Goal: Use online tool/utility: Utilize a website feature to perform a specific function

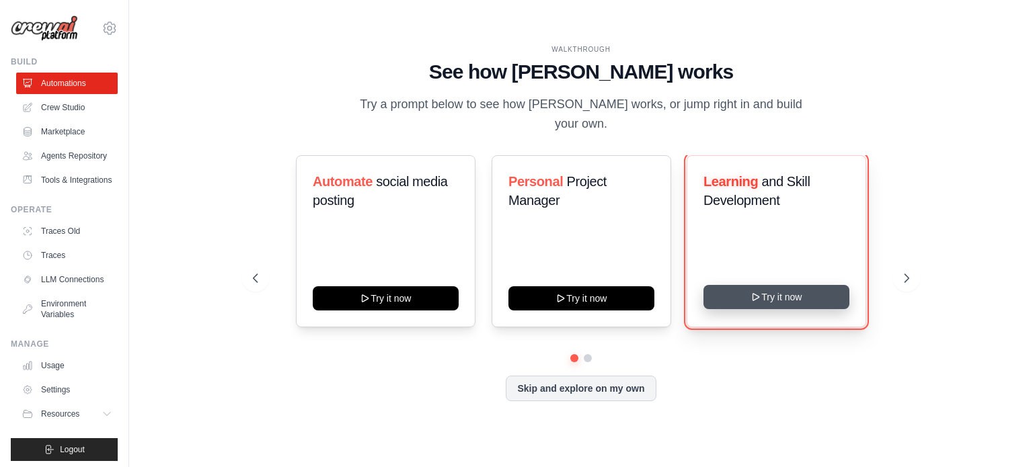
click at [756, 285] on button "Try it now" at bounding box center [776, 297] width 146 height 24
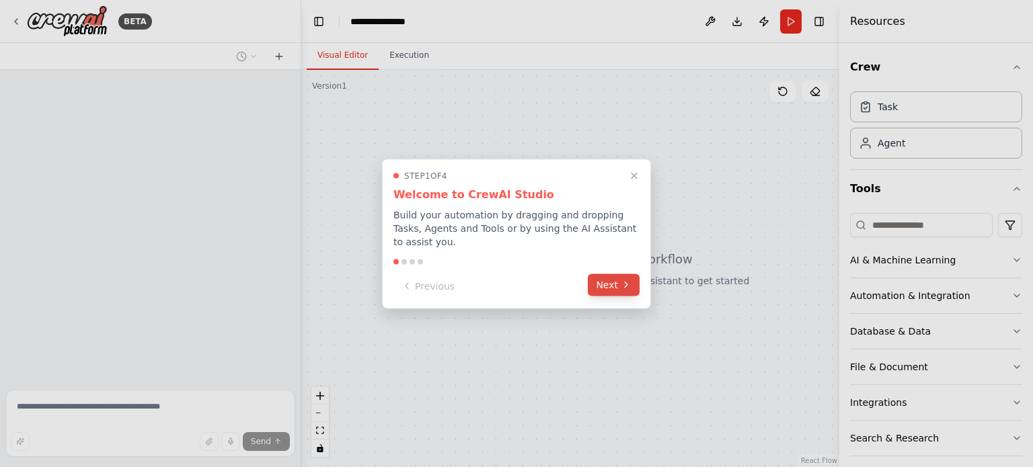
click at [621, 280] on icon at bounding box center [626, 285] width 11 height 11
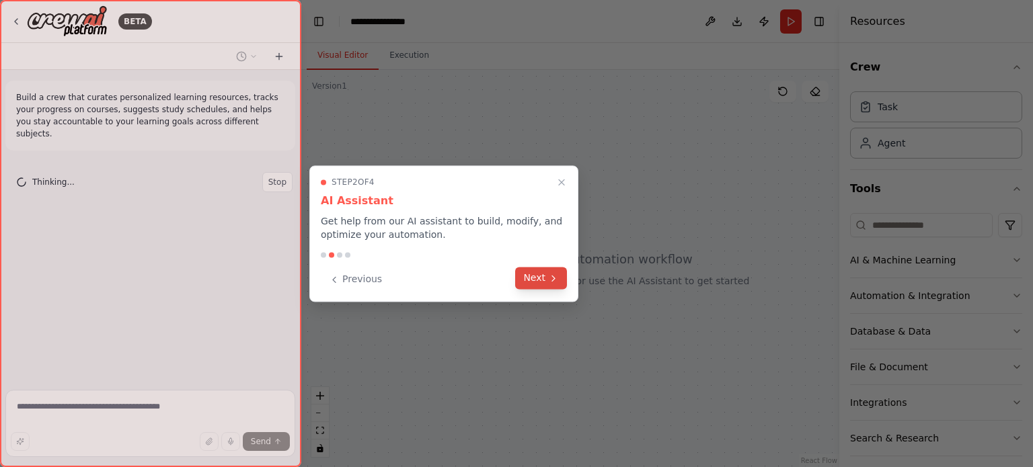
click at [547, 285] on button "Next" at bounding box center [541, 278] width 52 height 22
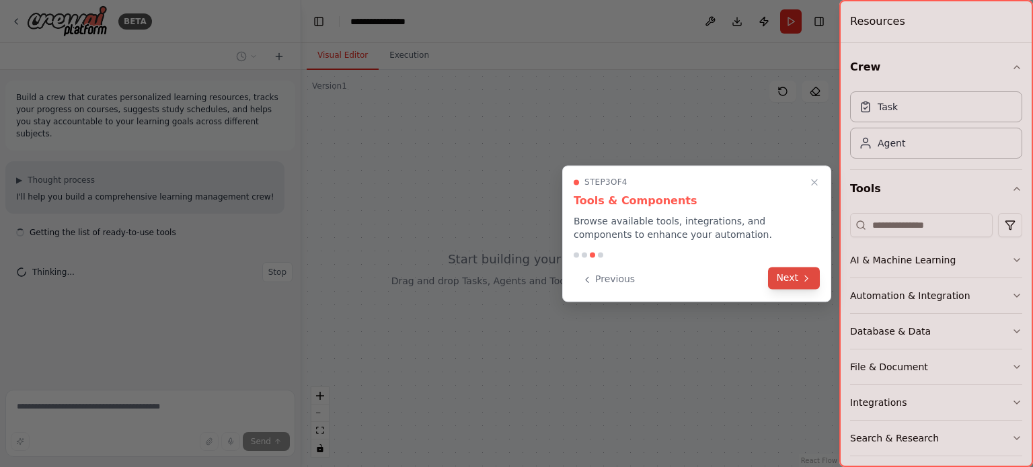
click at [791, 282] on button "Next" at bounding box center [794, 278] width 52 height 22
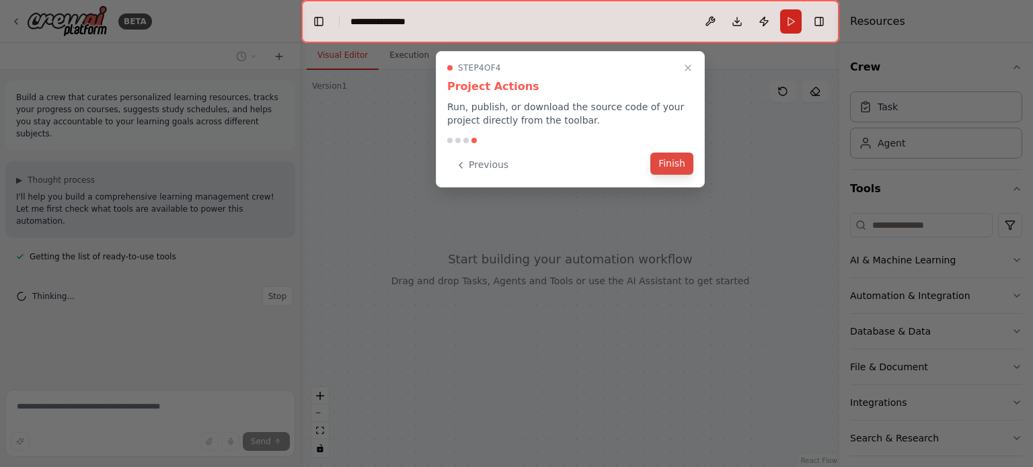
click at [665, 169] on button "Finish" at bounding box center [671, 164] width 43 height 22
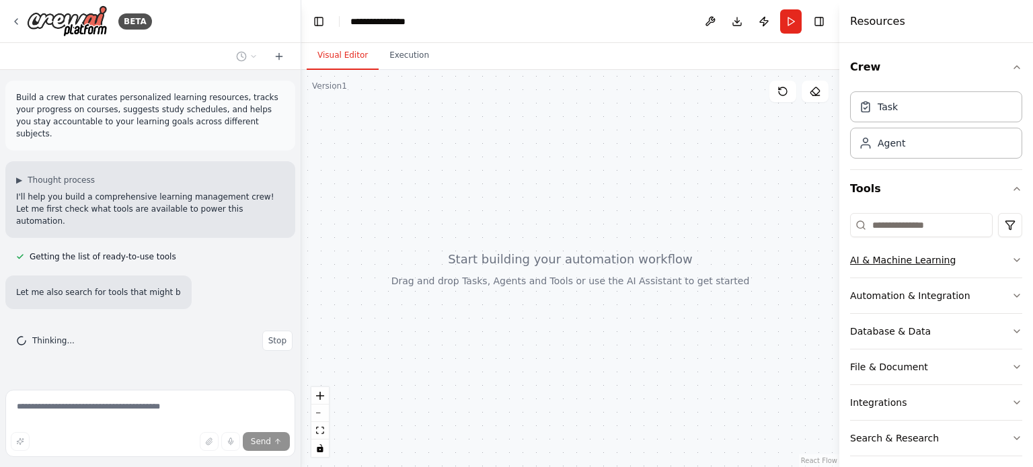
click at [1000, 268] on button "AI & Machine Learning" at bounding box center [936, 260] width 172 height 35
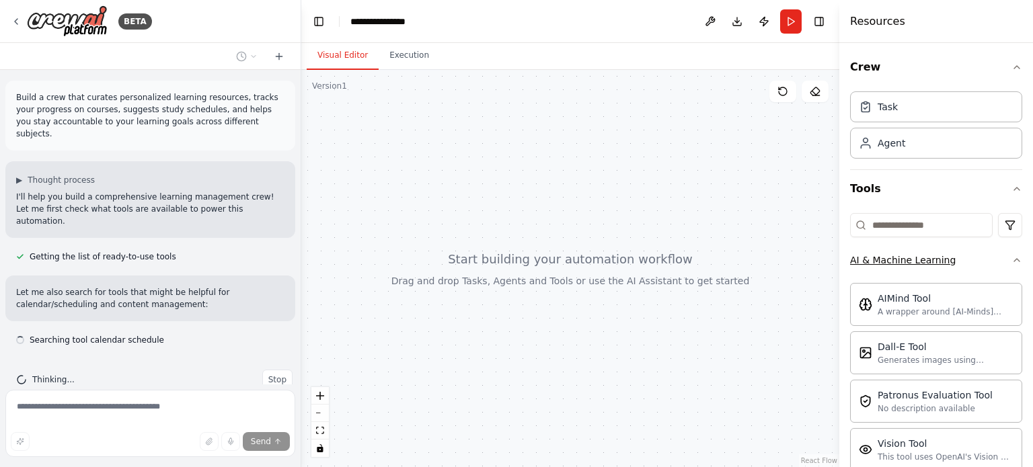
scroll to position [1, 0]
click at [1000, 266] on button "AI & Machine Learning" at bounding box center [936, 260] width 172 height 35
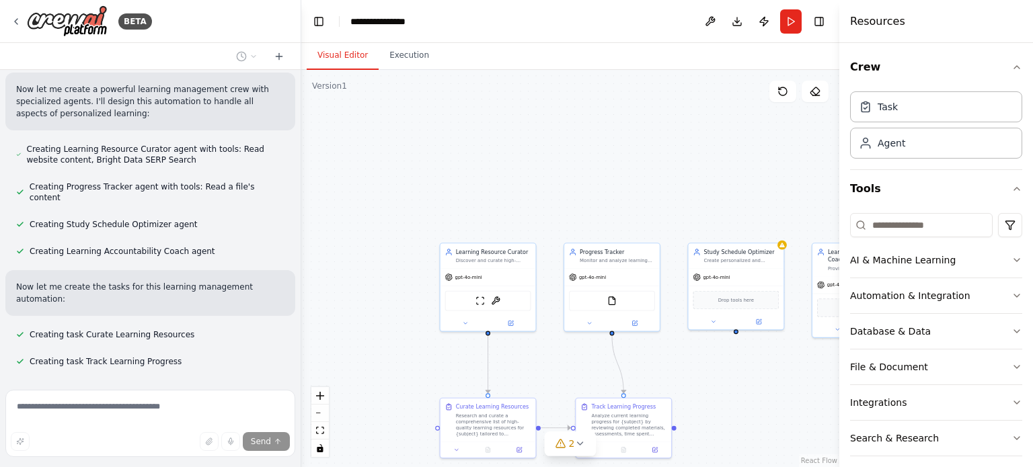
scroll to position [367, 0]
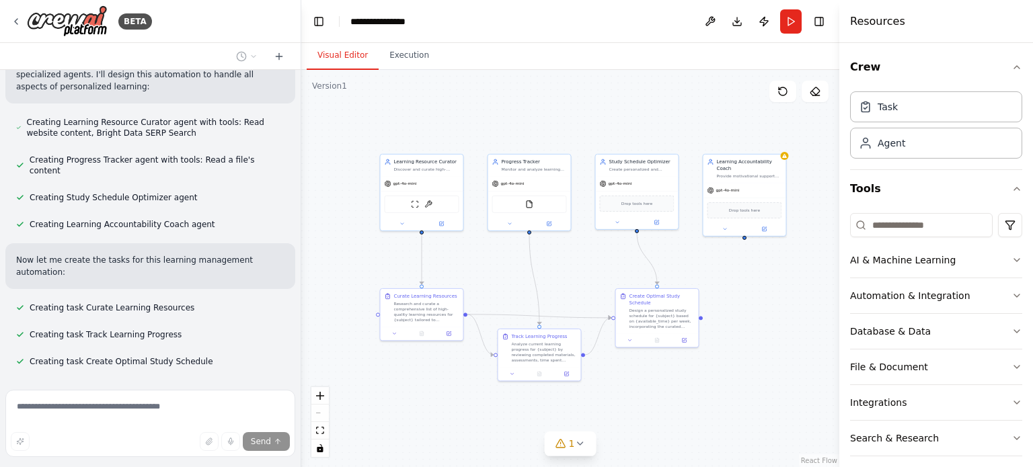
drag, startPoint x: 684, startPoint y: 228, endPoint x: 605, endPoint y: 126, distance: 129.0
click at [605, 126] on div ".deletable-edge-delete-btn { width: 20px; height: 20px; border: 0px solid #ffff…" at bounding box center [570, 268] width 538 height 397
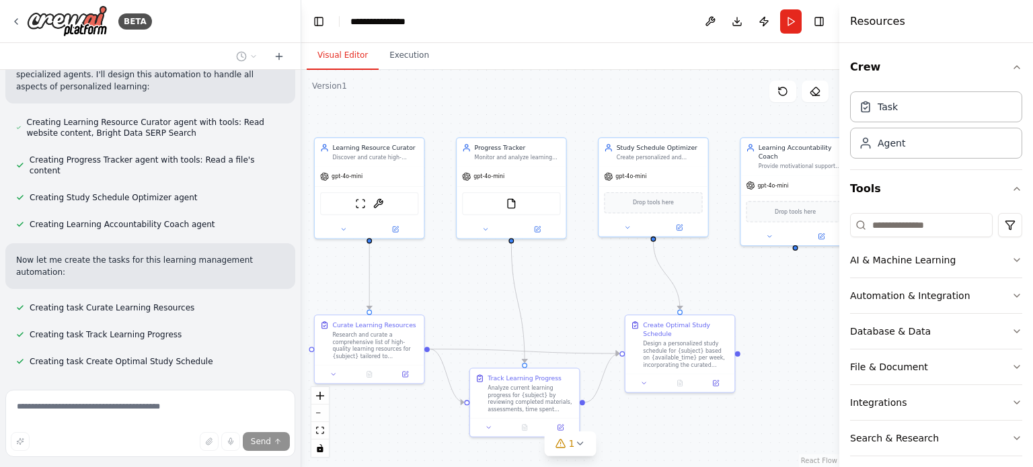
drag, startPoint x: 762, startPoint y: 292, endPoint x: 822, endPoint y: 351, distance: 84.2
click at [822, 351] on div ".deletable-edge-delete-btn { width: 20px; height: 20px; border: 0px solid #ffff…" at bounding box center [570, 268] width 538 height 397
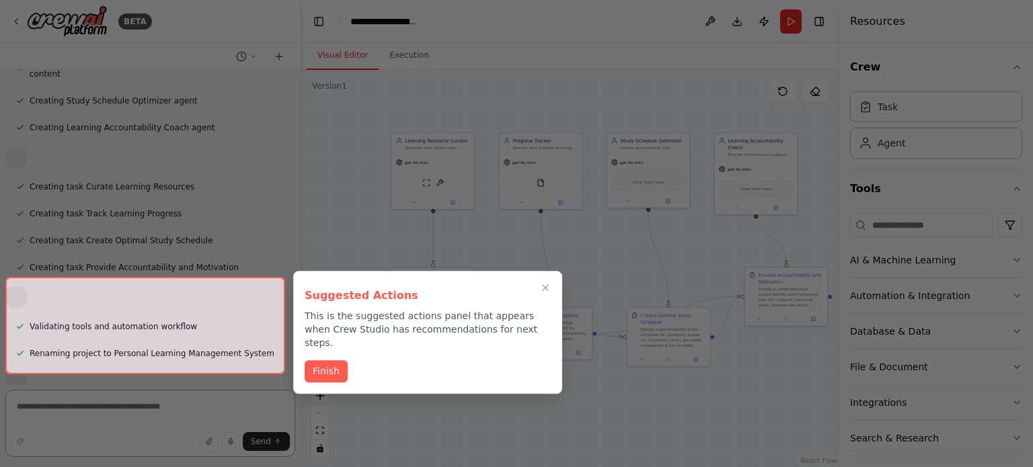
scroll to position [504, 0]
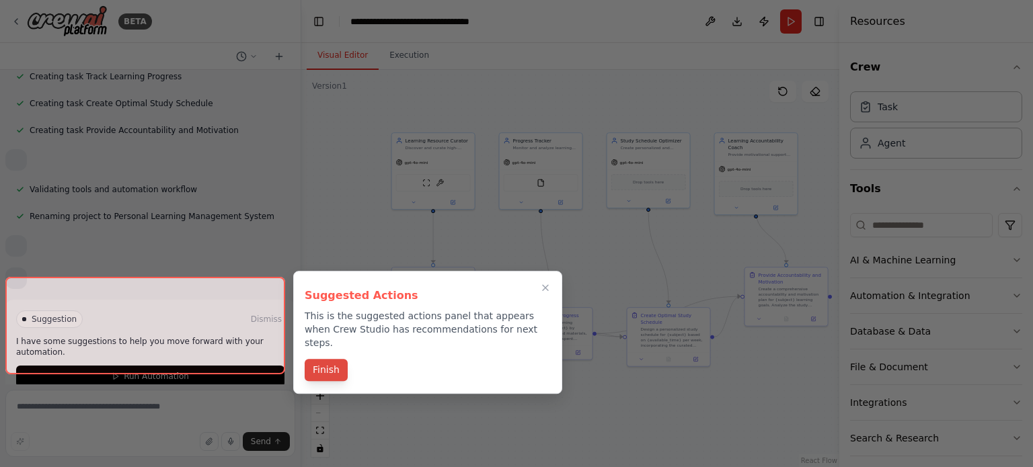
click at [338, 360] on button "Finish" at bounding box center [326, 370] width 43 height 22
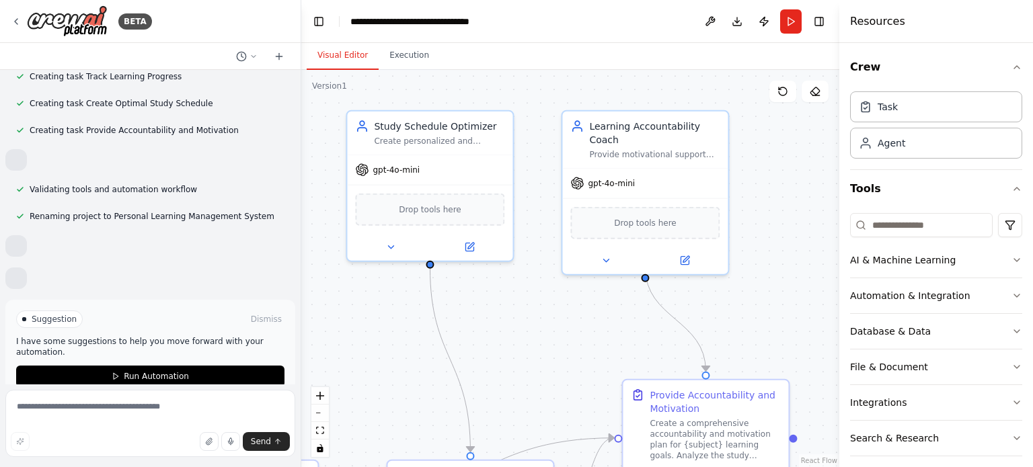
drag, startPoint x: 711, startPoint y: 269, endPoint x: 514, endPoint y: 338, distance: 209.5
click at [535, 391] on div ".deletable-edge-delete-btn { width: 20px; height: 20px; border: 0px solid #ffff…" at bounding box center [570, 268] width 538 height 397
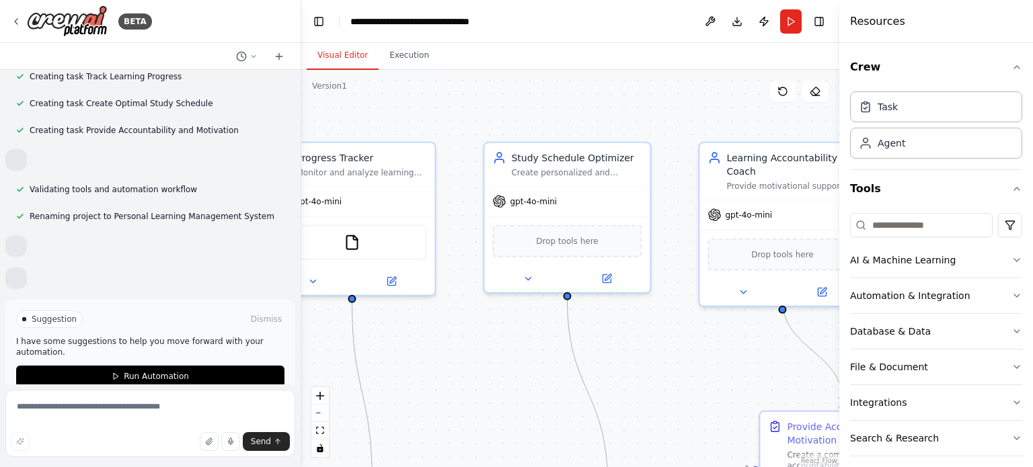
drag, startPoint x: 514, startPoint y: 344, endPoint x: 651, endPoint y: 376, distance: 140.1
click at [651, 376] on div ".deletable-edge-delete-btn { width: 20px; height: 20px; border: 0px solid #ffff…" at bounding box center [570, 268] width 538 height 397
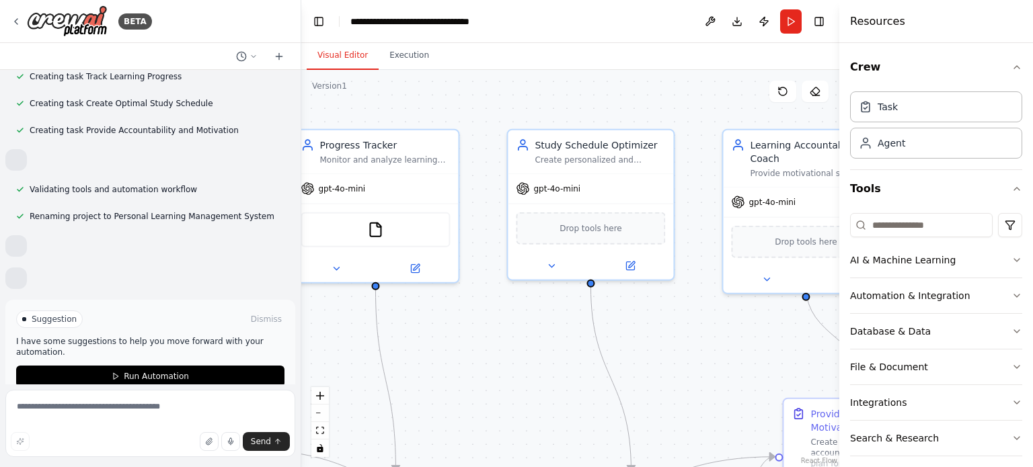
drag, startPoint x: 502, startPoint y: 379, endPoint x: 520, endPoint y: 368, distance: 21.1
click at [520, 368] on div ".deletable-edge-delete-btn { width: 20px; height: 20px; border: 0px solid #ffff…" at bounding box center [570, 268] width 538 height 397
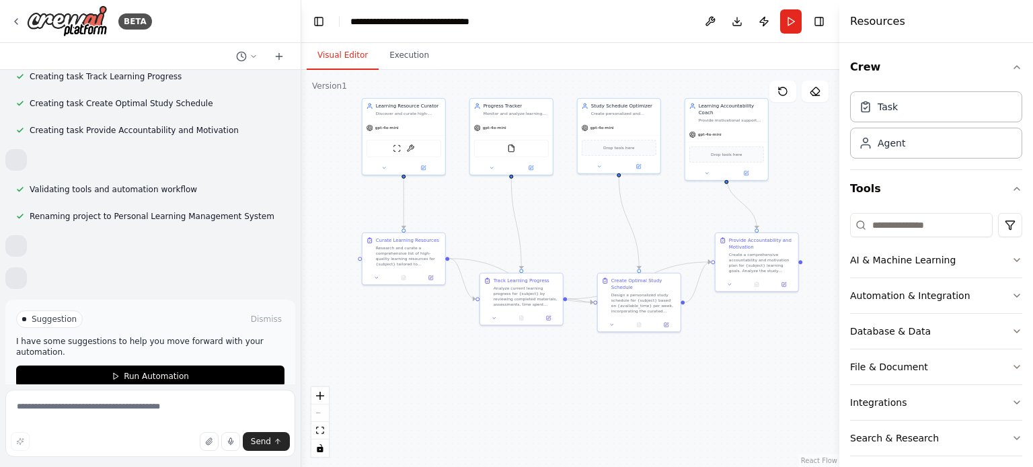
drag, startPoint x: 612, startPoint y: 374, endPoint x: 686, endPoint y: 225, distance: 166.0
click at [686, 225] on div ".deletable-edge-delete-btn { width: 20px; height: 20px; border: 0px solid #ffff…" at bounding box center [570, 268] width 538 height 397
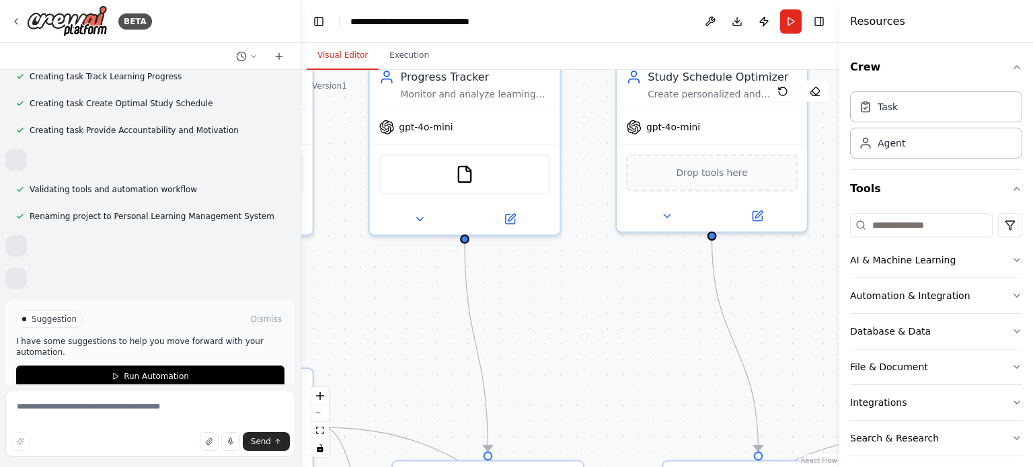
drag, startPoint x: 535, startPoint y: 208, endPoint x: 509, endPoint y: 327, distance: 121.7
click at [509, 327] on div ".deletable-edge-delete-btn { width: 20px; height: 20px; border: 0px solid #ffff…" at bounding box center [570, 268] width 538 height 397
click at [1011, 261] on icon "button" at bounding box center [1016, 260] width 11 height 11
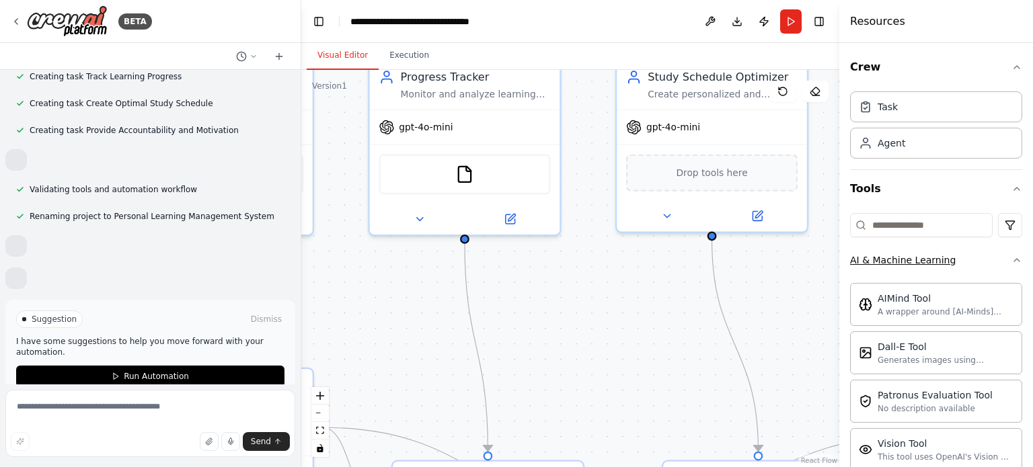
click at [1011, 261] on icon "button" at bounding box center [1016, 260] width 11 height 11
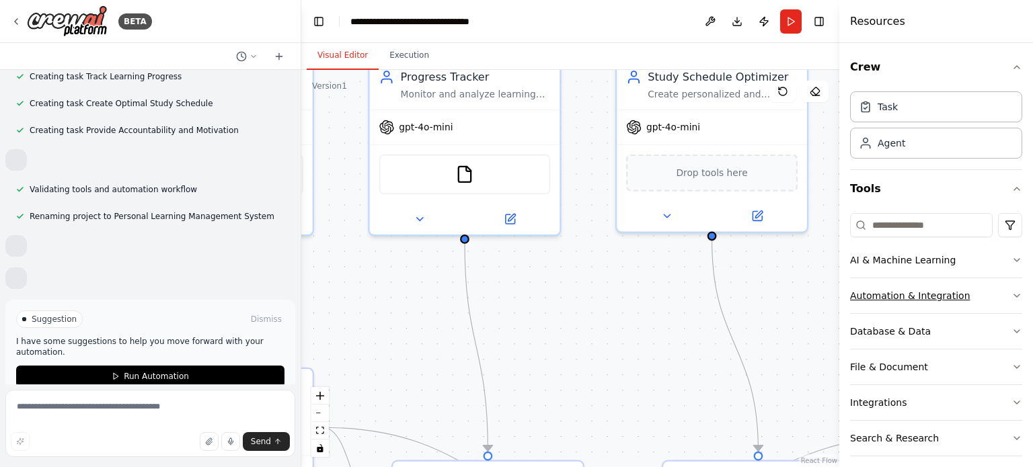
click at [1010, 284] on button "Automation & Integration" at bounding box center [936, 295] width 172 height 35
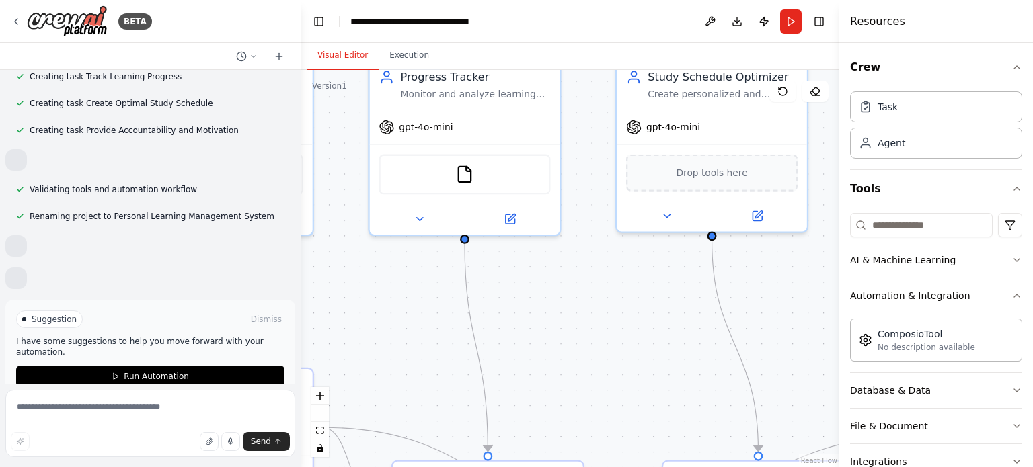
click at [1010, 284] on button "Automation & Integration" at bounding box center [936, 295] width 172 height 35
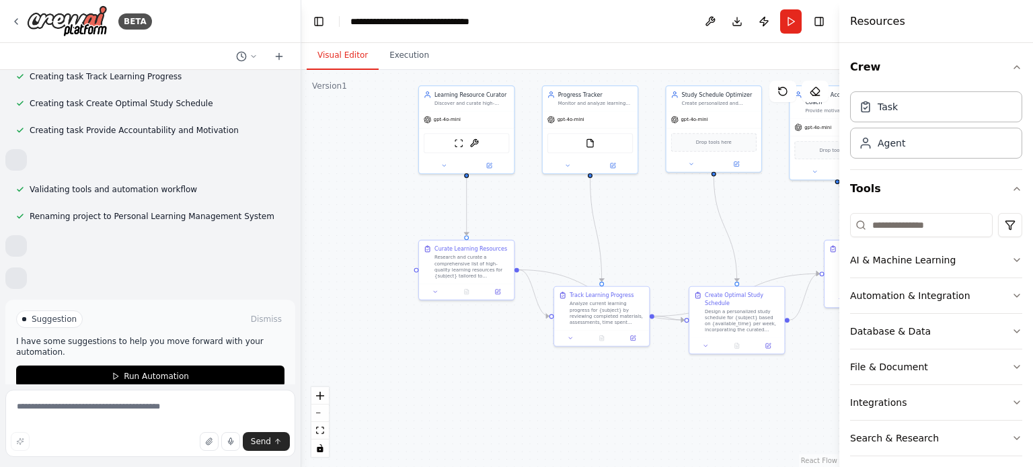
drag, startPoint x: 668, startPoint y: 317, endPoint x: 681, endPoint y: 217, distance: 101.1
click at [681, 217] on div ".deletable-edge-delete-btn { width: 20px; height: 20px; border: 0px solid #ffff…" at bounding box center [570, 268] width 538 height 397
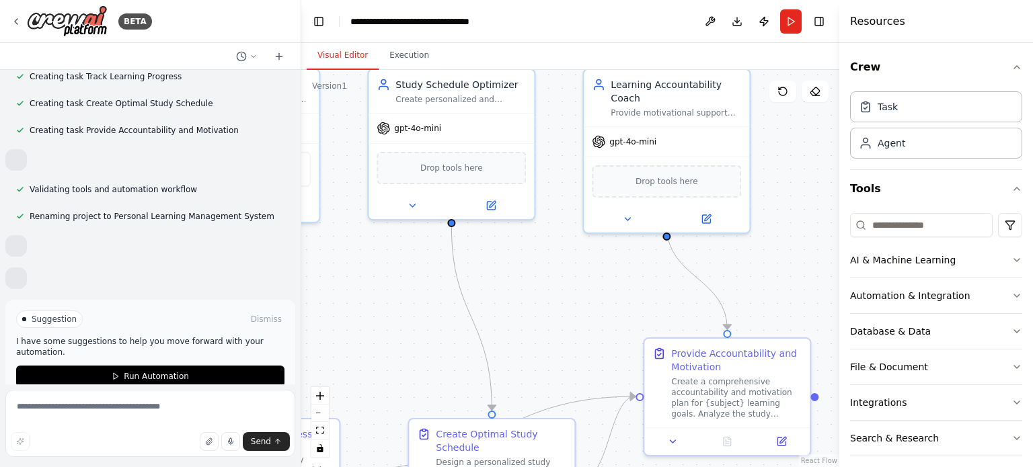
drag, startPoint x: 719, startPoint y: 225, endPoint x: 400, endPoint y: 320, distance: 333.2
click at [398, 319] on div ".deletable-edge-delete-btn { width: 20px; height: 20px; border: 0px solid #ffff…" at bounding box center [570, 268] width 538 height 397
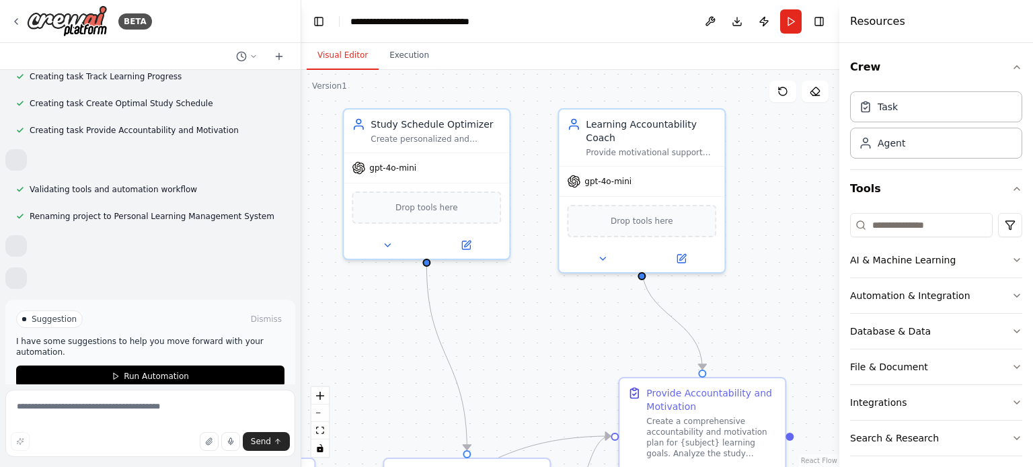
drag, startPoint x: 512, startPoint y: 289, endPoint x: 473, endPoint y: 327, distance: 54.7
click at [467, 338] on div ".deletable-edge-delete-btn { width: 20px; height: 20px; border: 0px solid #ffff…" at bounding box center [570, 268] width 538 height 397
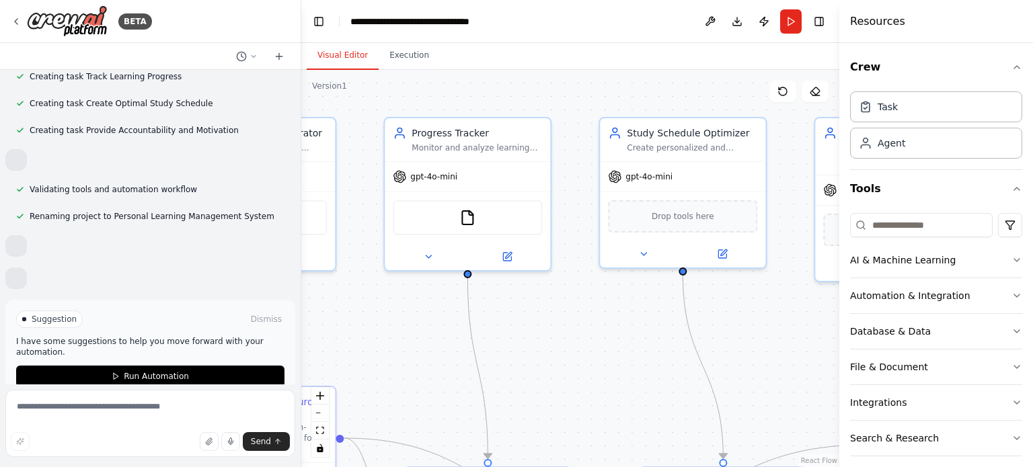
drag, startPoint x: 543, startPoint y: 300, endPoint x: 836, endPoint y: 299, distance: 293.2
click at [759, 295] on div ".deletable-edge-delete-btn { width: 20px; height: 20px; border: 0px solid #ffff…" at bounding box center [570, 268] width 538 height 397
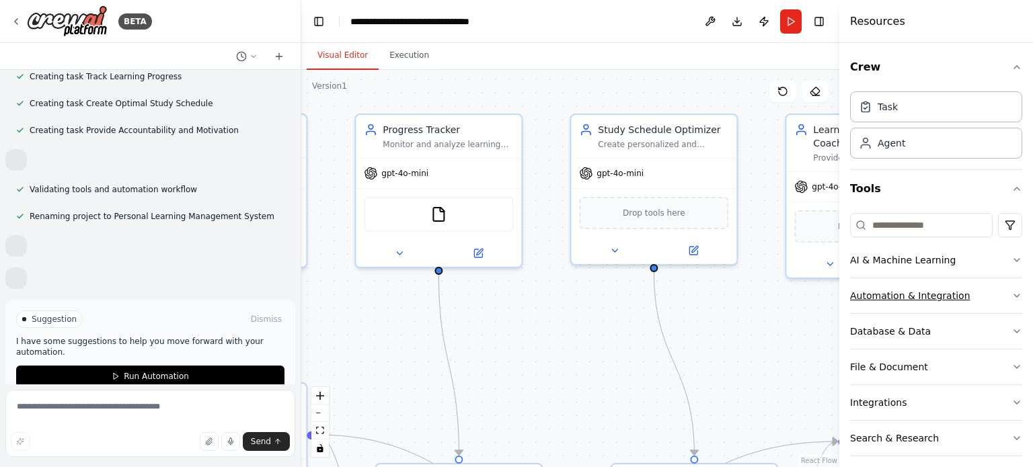
click at [939, 293] on div "Automation & Integration" at bounding box center [910, 295] width 120 height 13
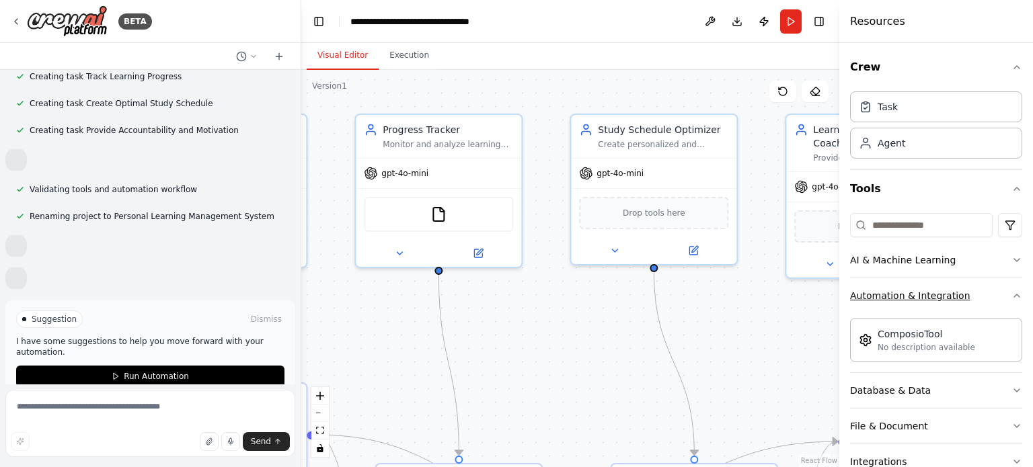
click at [941, 290] on div "Automation & Integration" at bounding box center [910, 295] width 120 height 13
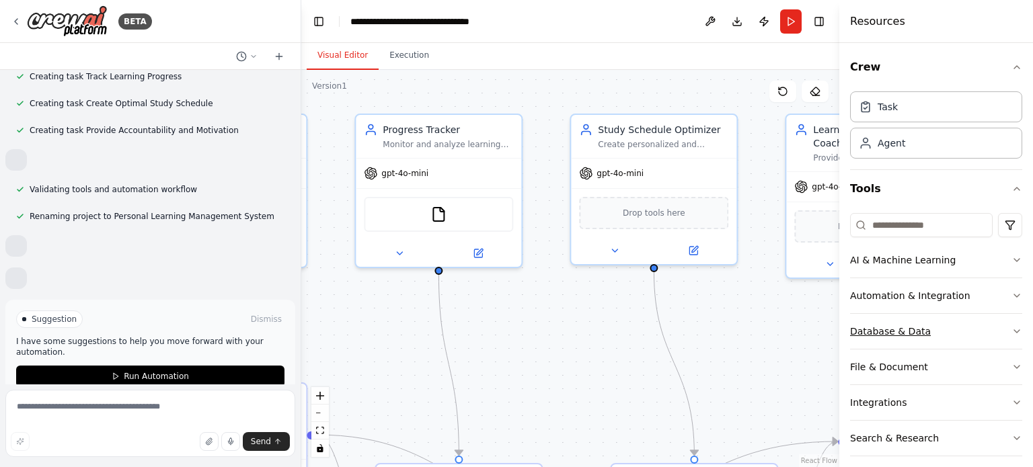
click at [939, 322] on button "Database & Data" at bounding box center [936, 331] width 172 height 35
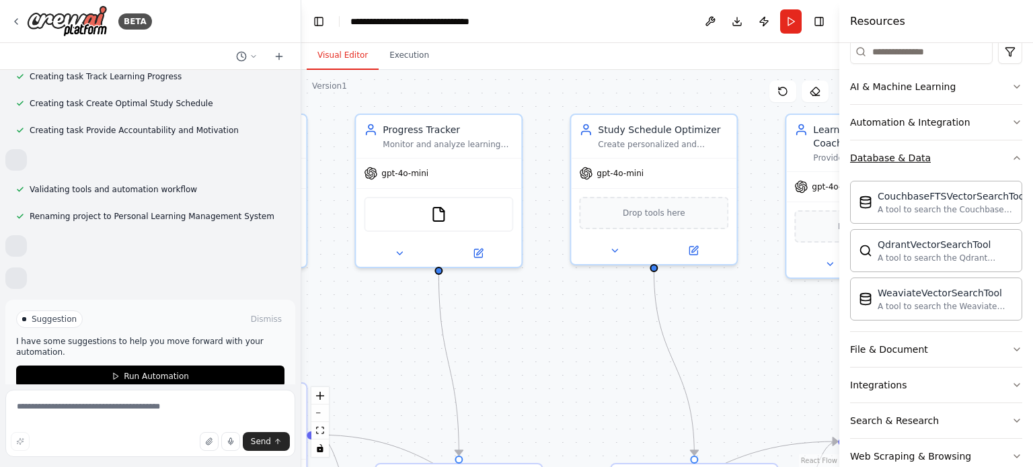
scroll to position [168, 0]
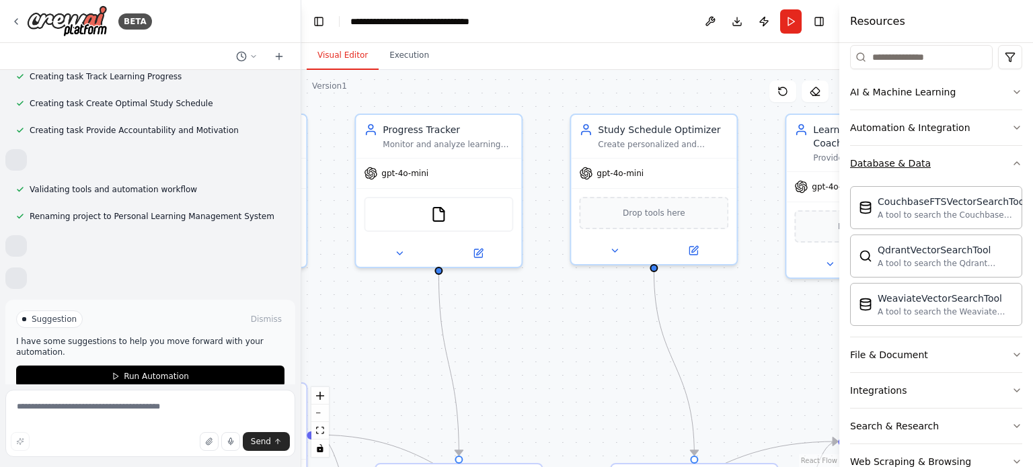
click at [971, 157] on button "Database & Data" at bounding box center [936, 163] width 172 height 35
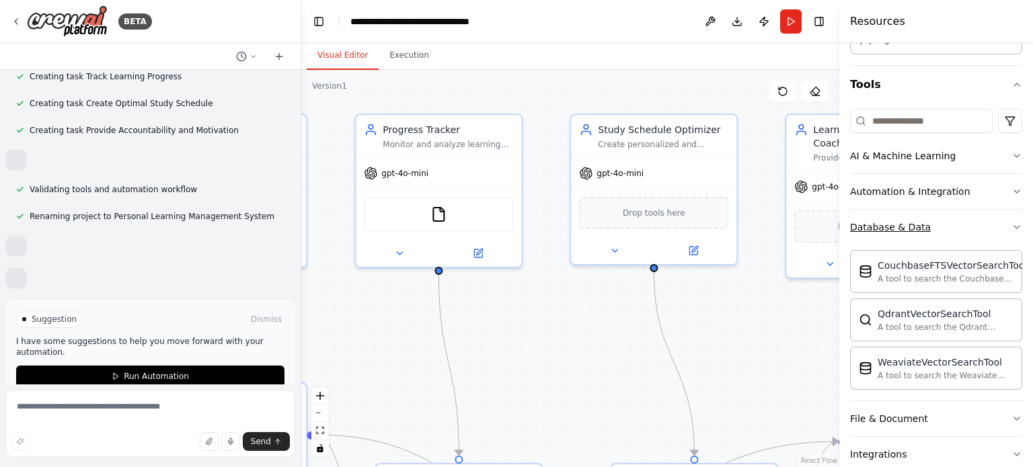
scroll to position [80, 0]
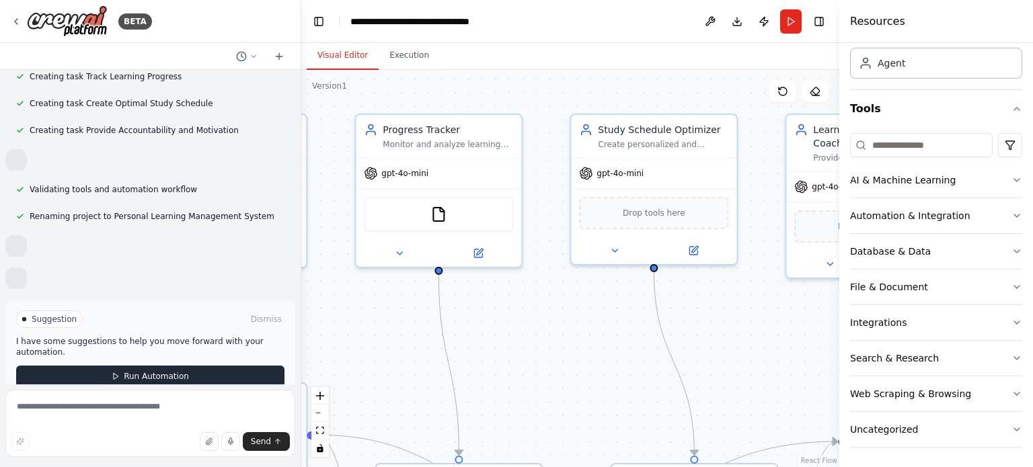
click at [210, 366] on button "Run Automation" at bounding box center [150, 377] width 268 height 22
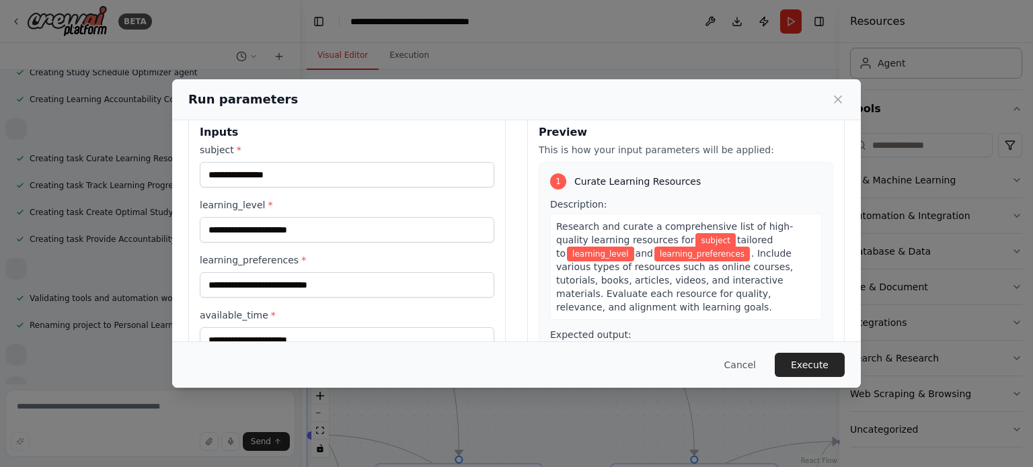
scroll to position [0, 0]
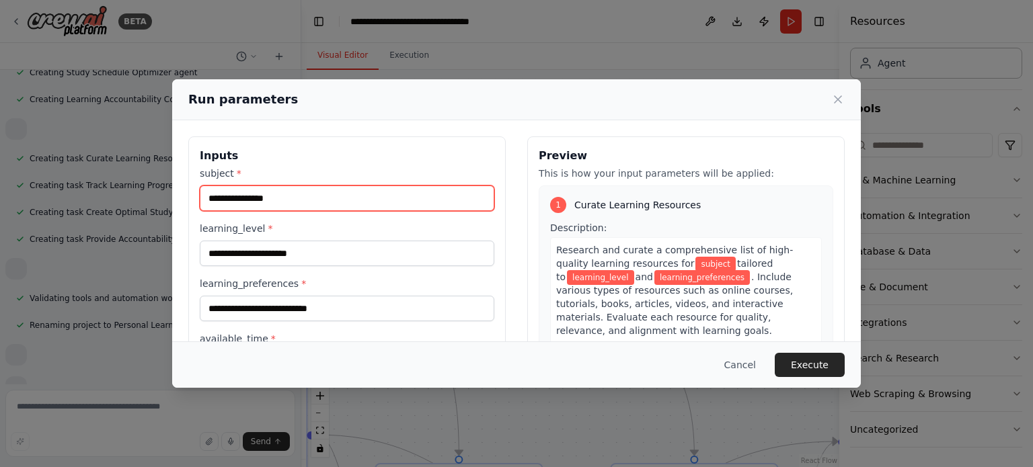
click at [342, 209] on input "subject *" at bounding box center [347, 199] width 294 height 26
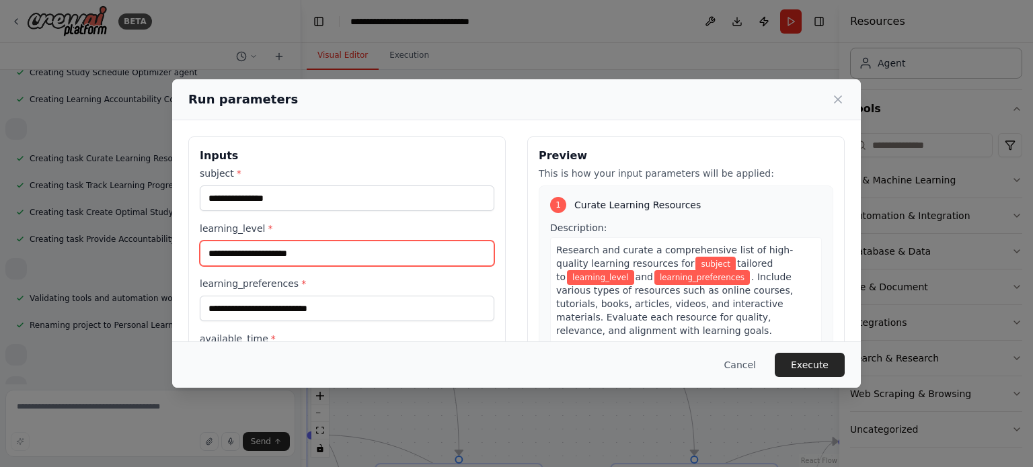
click at [346, 264] on input "learning_level *" at bounding box center [347, 254] width 294 height 26
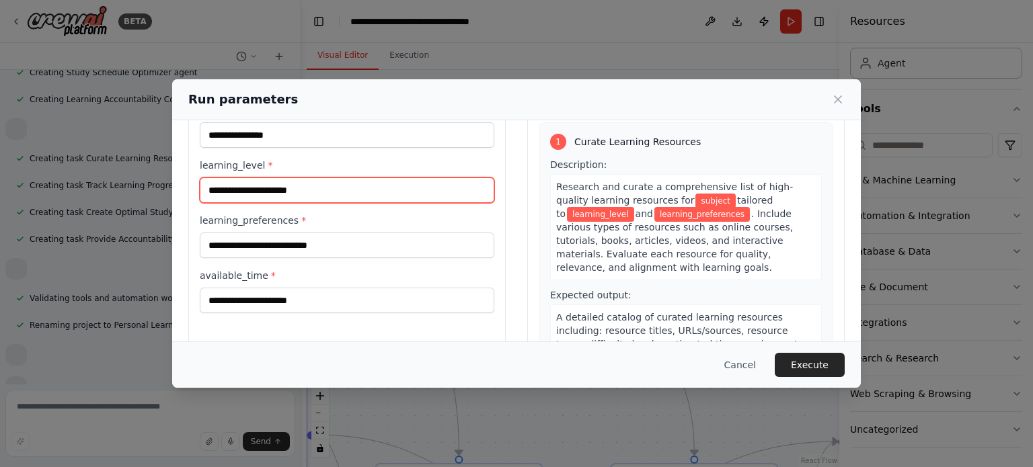
scroll to position [67, 0]
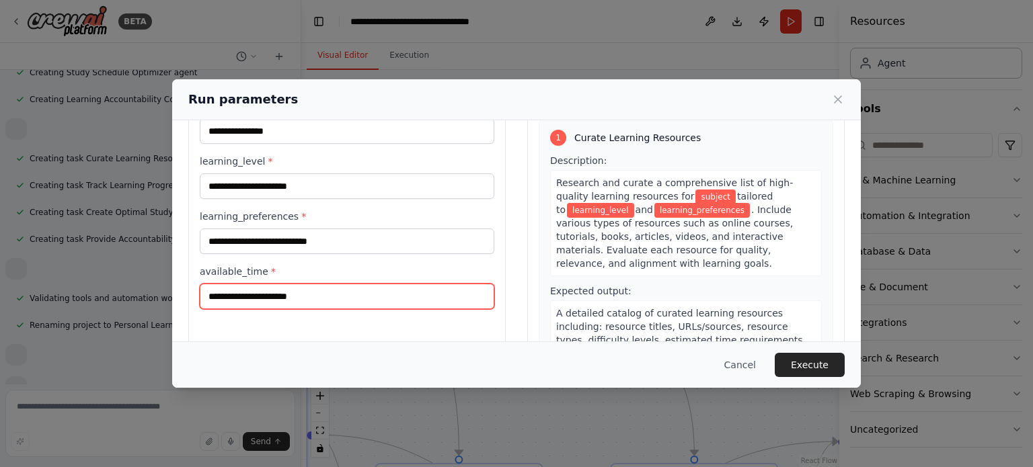
click at [333, 298] on input "available_time *" at bounding box center [347, 297] width 294 height 26
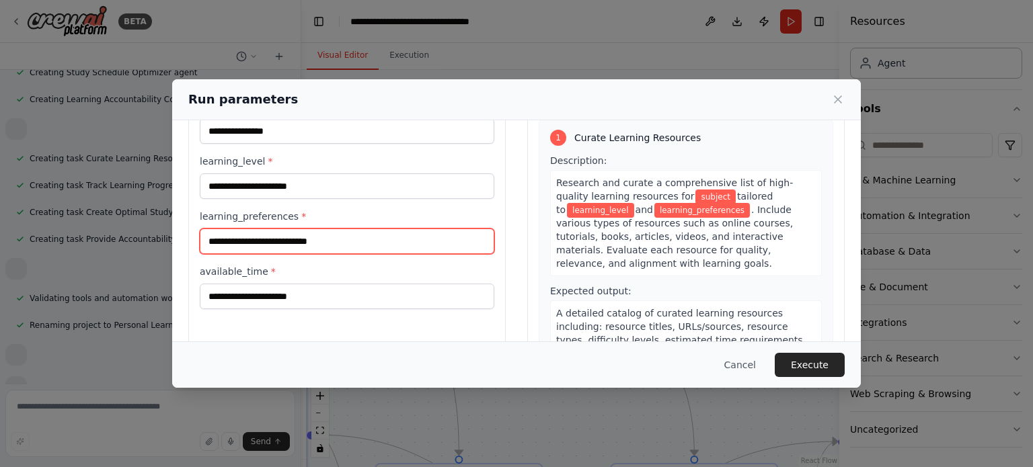
click at [276, 249] on input "learning_preferences *" at bounding box center [347, 242] width 294 height 26
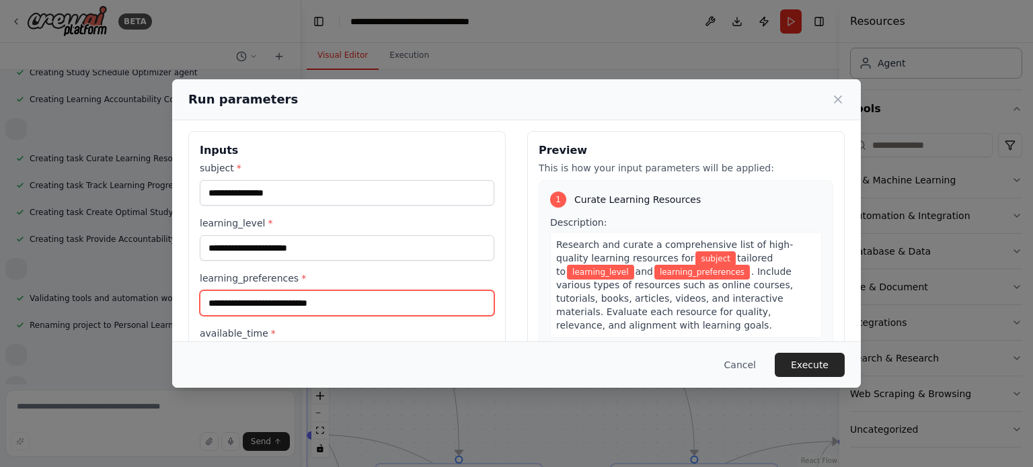
scroll to position [0, 0]
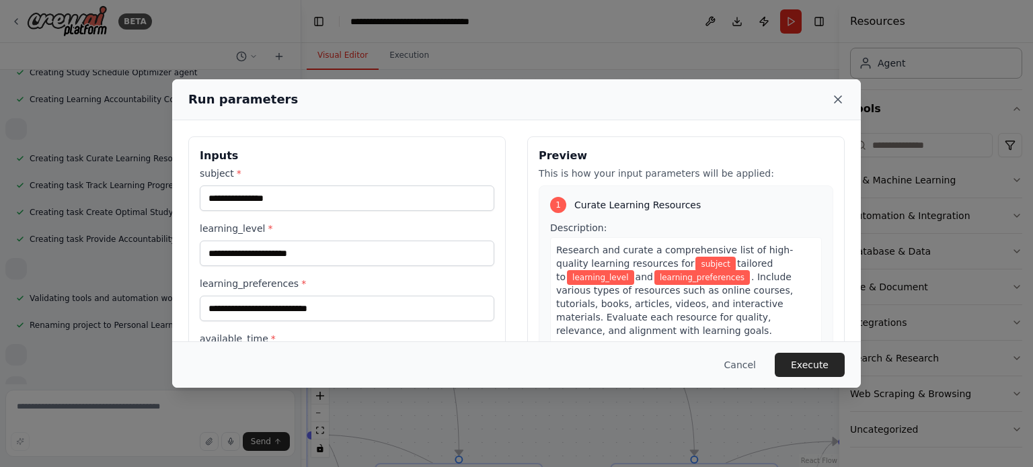
click at [836, 100] on icon at bounding box center [837, 99] width 13 height 13
